Goal: Transaction & Acquisition: Purchase product/service

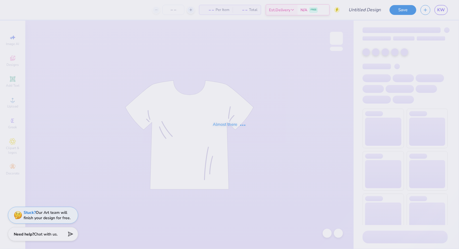
type input "aoii sis shirt"
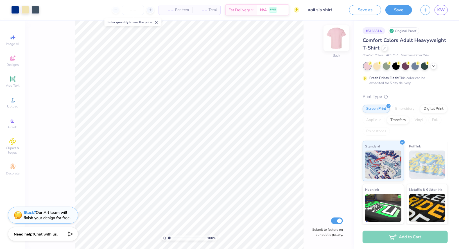
click at [338, 39] on img at bounding box center [337, 38] width 23 height 23
click at [13, 59] on icon at bounding box center [12, 58] width 7 height 7
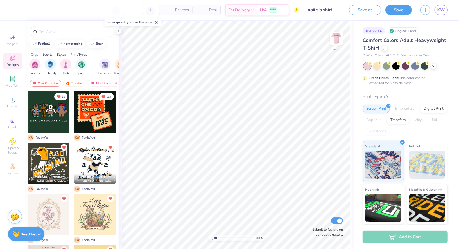
click at [36, 53] on div "Orgs" at bounding box center [34, 54] width 7 height 5
click at [44, 54] on div "Events" at bounding box center [47, 54] width 10 height 5
click at [34, 55] on div "Orgs" at bounding box center [34, 54] width 7 height 5
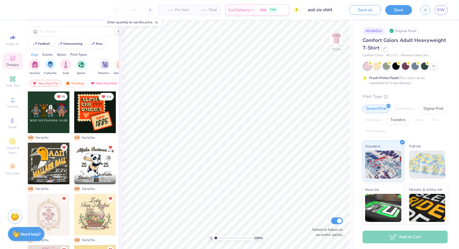
click at [81, 85] on div "Trending" at bounding box center [74, 83] width 23 height 7
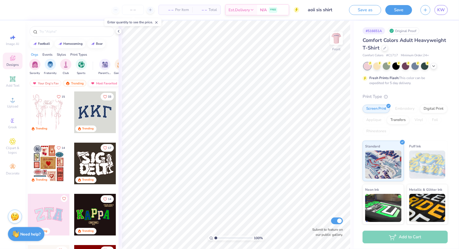
click at [102, 82] on div "Most Favorited" at bounding box center [104, 83] width 32 height 7
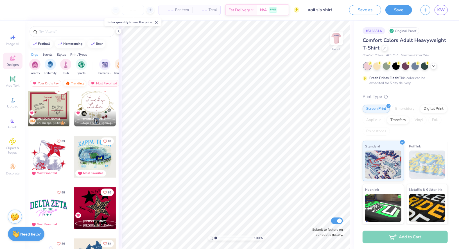
scroll to position [0, 1]
click at [53, 82] on div "Your Org's Fav" at bounding box center [45, 83] width 32 height 7
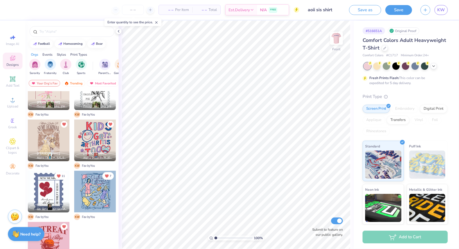
scroll to position [170, 0]
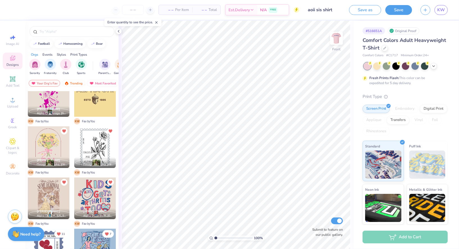
click at [96, 149] on div at bounding box center [95, 147] width 42 height 42
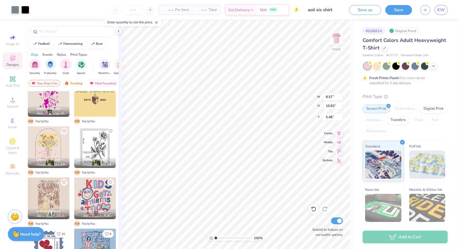
type input "5.48"
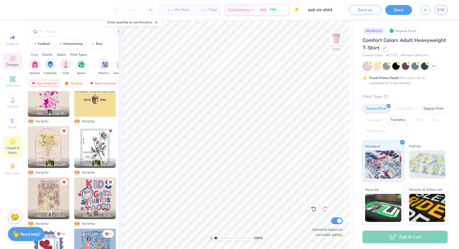
click at [14, 151] on span "Clipart & logos" at bounding box center [13, 150] width 20 height 9
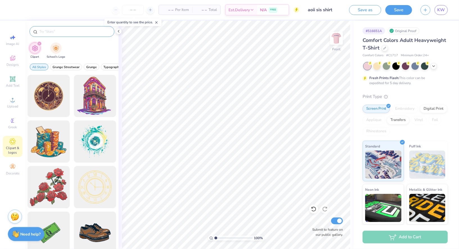
click at [81, 27] on div at bounding box center [72, 31] width 85 height 11
click at [78, 31] on input "text" at bounding box center [75, 32] width 72 height 6
type input "postage"
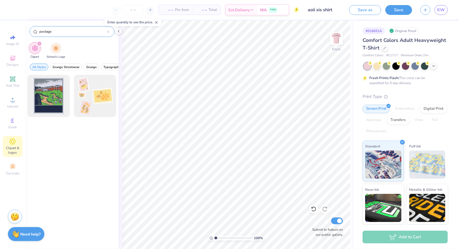
click at [109, 31] on icon at bounding box center [108, 32] width 2 height 2
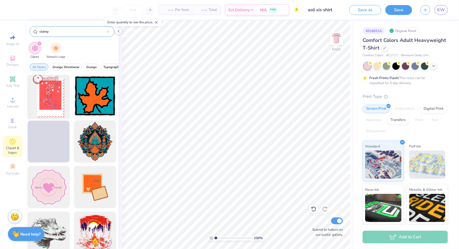
type input "stamp"
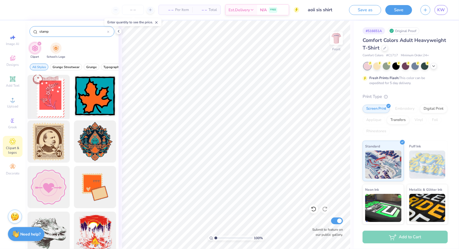
click at [49, 93] on div at bounding box center [49, 96] width 46 height 46
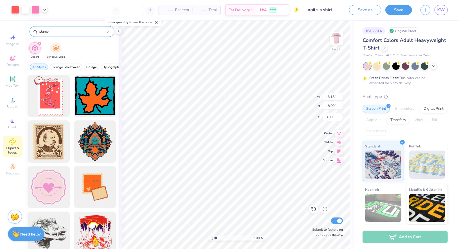
type input "4.12"
type input "10.88"
type input "14.85"
type input "4.87"
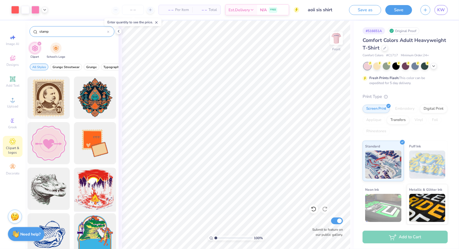
scroll to position [0, 0]
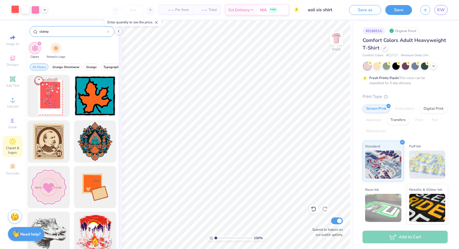
click at [15, 11] on div at bounding box center [15, 9] width 8 height 8
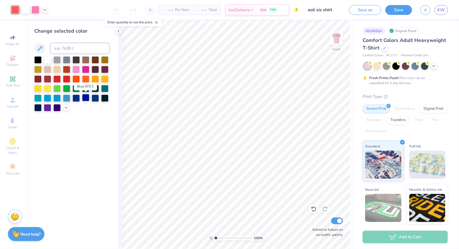
click at [82, 96] on div at bounding box center [85, 97] width 7 height 7
click at [86, 97] on div at bounding box center [85, 97] width 7 height 7
click at [97, 97] on div at bounding box center [95, 97] width 7 height 7
click at [38, 10] on div at bounding box center [36, 9] width 8 height 8
click at [87, 69] on div at bounding box center [85, 68] width 7 height 7
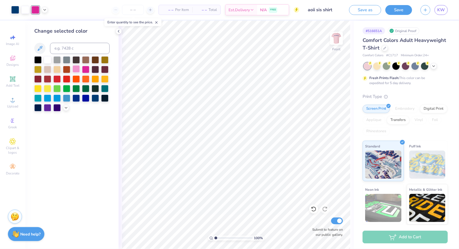
click at [78, 68] on div at bounding box center [76, 68] width 7 height 7
click at [79, 89] on div at bounding box center [76, 87] width 7 height 7
click at [60, 88] on div at bounding box center [56, 87] width 7 height 7
click at [83, 86] on div at bounding box center [85, 87] width 7 height 7
click at [94, 88] on div at bounding box center [95, 87] width 7 height 7
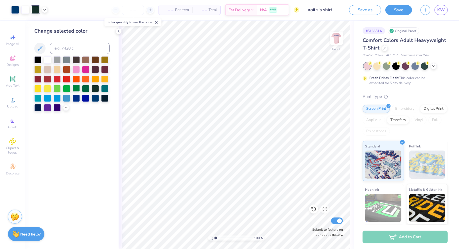
click at [77, 86] on div at bounding box center [76, 87] width 7 height 7
click at [17, 9] on div at bounding box center [15, 9] width 8 height 8
click at [39, 99] on div at bounding box center [37, 97] width 7 height 7
click at [64, 107] on icon at bounding box center [66, 107] width 5 height 5
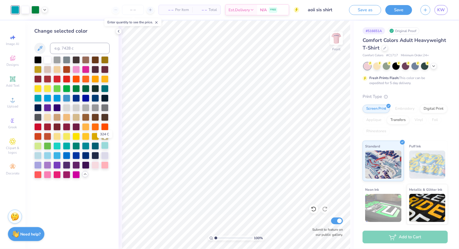
click at [107, 148] on div at bounding box center [104, 145] width 7 height 7
click at [37, 155] on div at bounding box center [37, 154] width 7 height 7
click at [47, 155] on div at bounding box center [47, 154] width 7 height 7
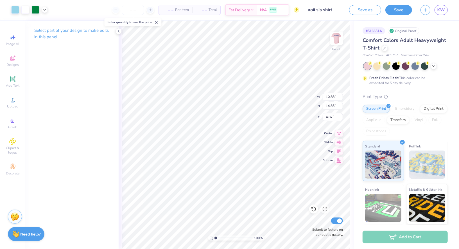
click at [119, 50] on div "100 % Front W 10.88 10.88 " H 14.85 14.85 " Y 4.87 4.87 " Center Middle Top Bot…" at bounding box center [236, 135] width 235 height 228
click at [48, 11] on div "Art colors – – Per Item – – Total Est. Delivery N/A FREE Design Title aoii sis …" at bounding box center [229, 10] width 459 height 20
click at [44, 10] on icon at bounding box center [44, 9] width 5 height 5
click at [39, 25] on div at bounding box center [39, 24] width 8 height 8
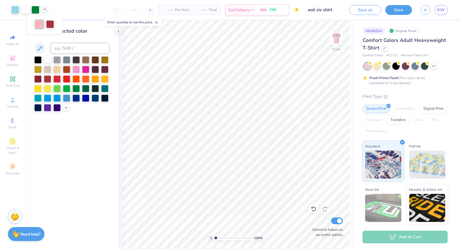
click at [47, 60] on div at bounding box center [47, 59] width 7 height 7
click at [40, 26] on div at bounding box center [39, 24] width 8 height 8
click at [85, 98] on div at bounding box center [85, 97] width 7 height 7
click at [79, 97] on div at bounding box center [76, 97] width 7 height 7
click at [335, 39] on img at bounding box center [337, 38] width 23 height 23
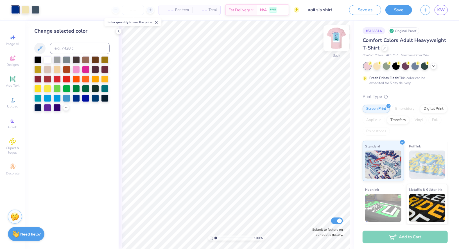
click at [337, 42] on img at bounding box center [337, 38] width 23 height 23
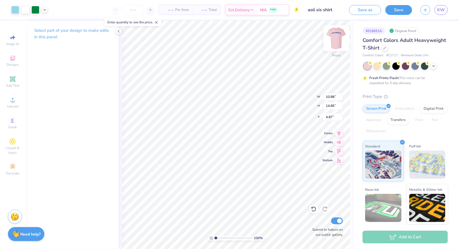
type input "4.46"
click at [116, 30] on icon at bounding box center [118, 31] width 5 height 5
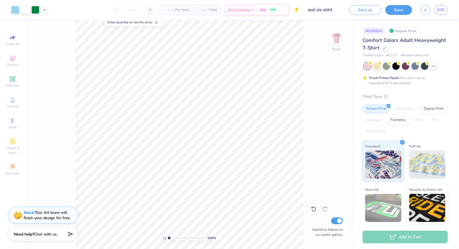
click at [168, 9] on span "– –" at bounding box center [167, 10] width 11 height 6
click at [129, 10] on input "number" at bounding box center [133, 10] width 22 height 10
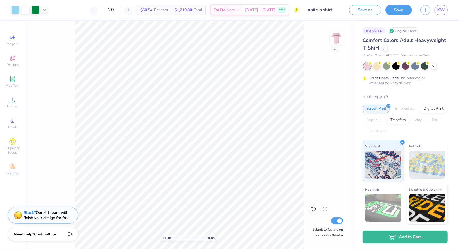
type input "20"
click at [333, 38] on img at bounding box center [337, 38] width 23 height 23
click at [333, 38] on img at bounding box center [336, 38] width 11 height 11
click at [54, 34] on div "100 % Front Submit to feature on our public gallery." at bounding box center [189, 135] width 329 height 228
